Goal: Task Accomplishment & Management: Manage account settings

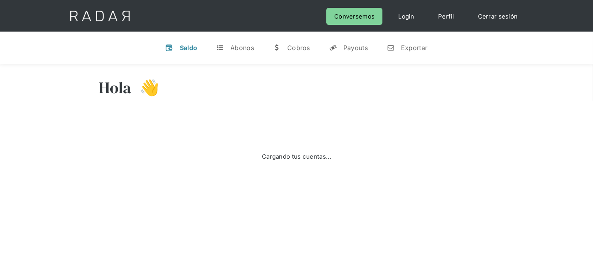
click at [503, 15] on link "Cerrar sesión" at bounding box center [498, 16] width 56 height 17
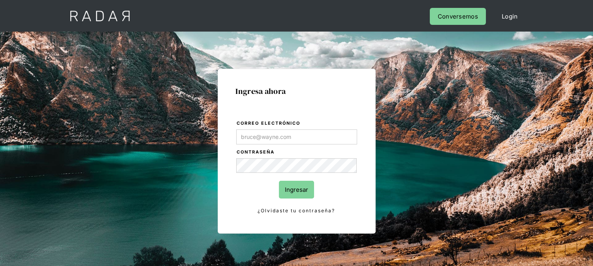
type input "[EMAIL_ADDRESS][DOMAIN_NAME]"
click at [294, 190] on input "Ingresar" at bounding box center [296, 190] width 35 height 18
